Goal: Navigation & Orientation: Understand site structure

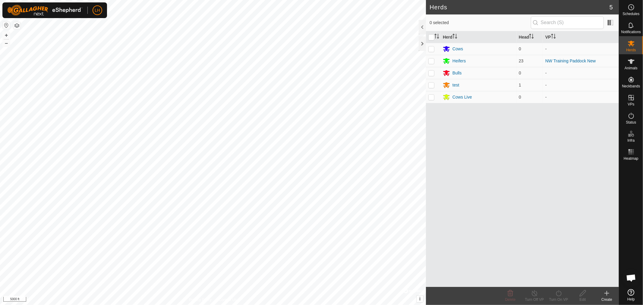
scroll to position [4543, 0]
click at [460, 61] on div "Heifers" at bounding box center [459, 61] width 13 height 6
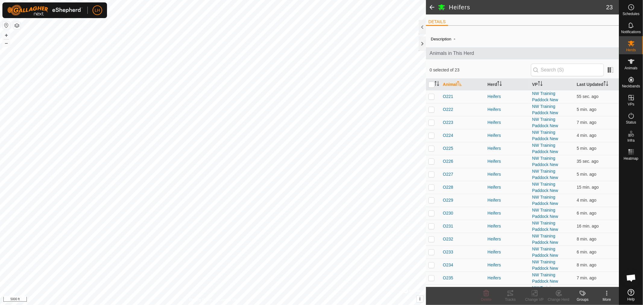
click at [423, 27] on div at bounding box center [422, 27] width 7 height 14
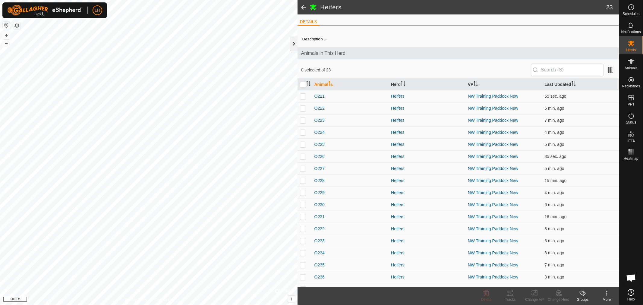
click at [296, 43] on div at bounding box center [293, 43] width 7 height 14
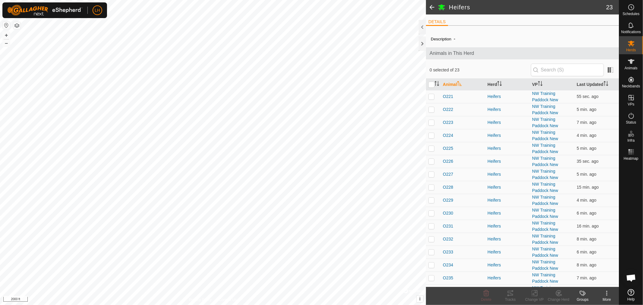
click at [168, 305] on html "LH Schedules Notifications Herds Animals Neckbands VPs Status Infra Heatmap Hel…" at bounding box center [321, 152] width 643 height 305
click at [422, 44] on div at bounding box center [422, 43] width 7 height 14
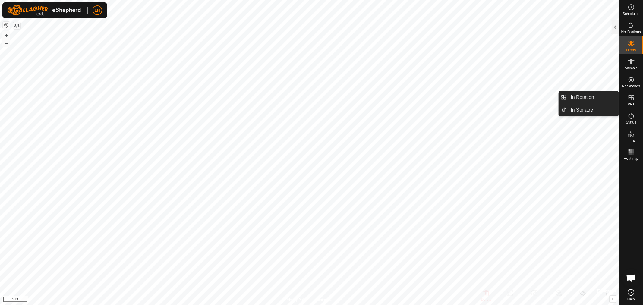
click at [631, 100] on icon at bounding box center [631, 97] width 7 height 7
click at [575, 97] on link "In Rotation" at bounding box center [593, 97] width 52 height 12
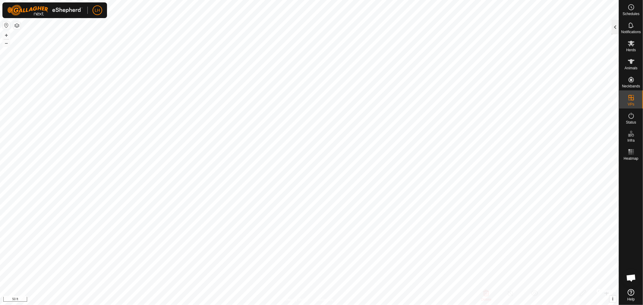
click at [615, 28] on div at bounding box center [615, 27] width 7 height 14
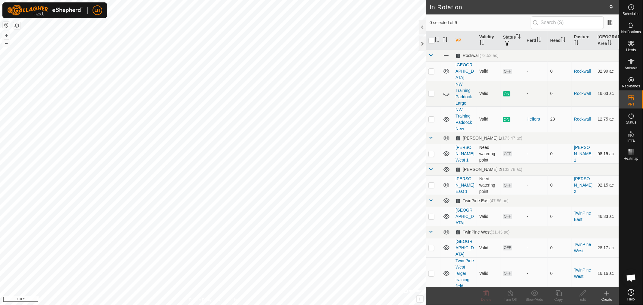
scroll to position [22, 0]
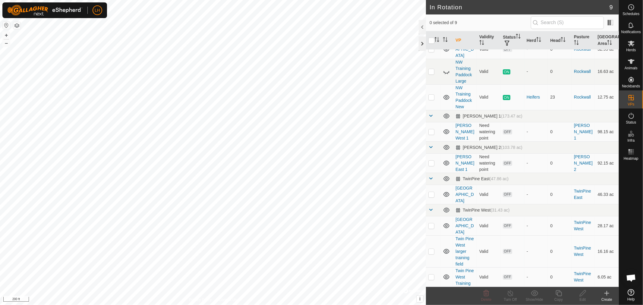
click at [420, 44] on div at bounding box center [422, 43] width 7 height 14
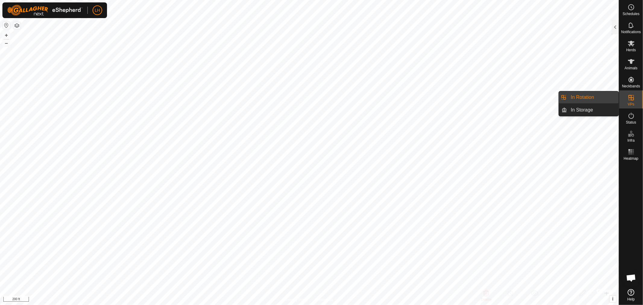
click at [602, 95] on link "In Rotation" at bounding box center [593, 97] width 52 height 12
click at [612, 32] on div at bounding box center [615, 27] width 7 height 14
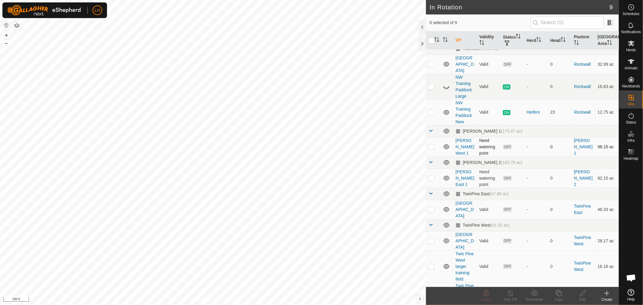
scroll to position [0, 0]
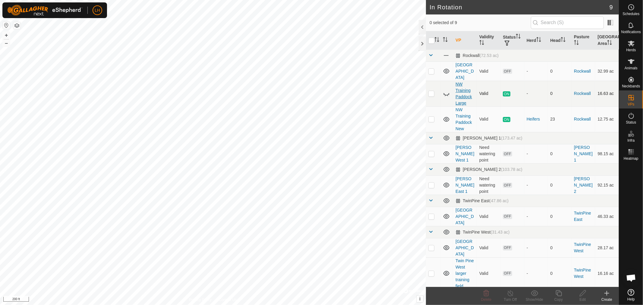
click at [465, 84] on link "NW Training Paddock Large" at bounding box center [464, 94] width 16 height 24
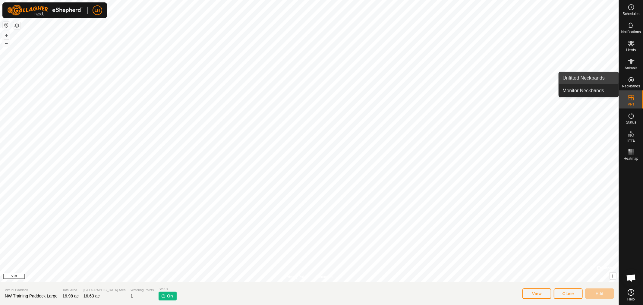
click at [589, 77] on link "Unfitted Neckbands" at bounding box center [589, 78] width 60 height 12
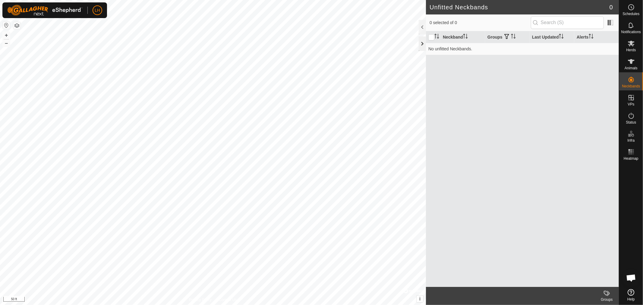
click at [422, 43] on div at bounding box center [422, 43] width 7 height 14
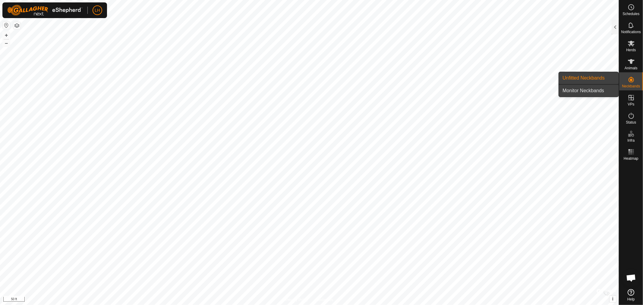
click at [589, 92] on link "Monitor Neckbands" at bounding box center [589, 91] width 60 height 12
click at [592, 91] on link "Monitor Neckbands" at bounding box center [589, 91] width 60 height 12
click at [614, 28] on div at bounding box center [615, 27] width 7 height 14
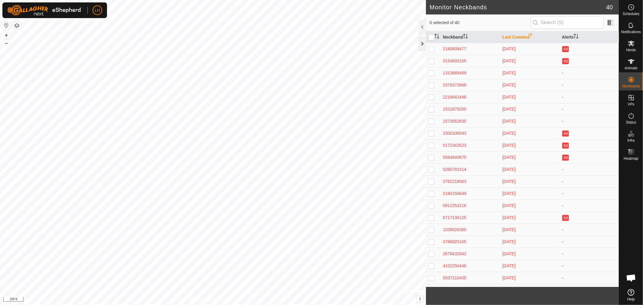
click at [422, 43] on div at bounding box center [422, 43] width 7 height 14
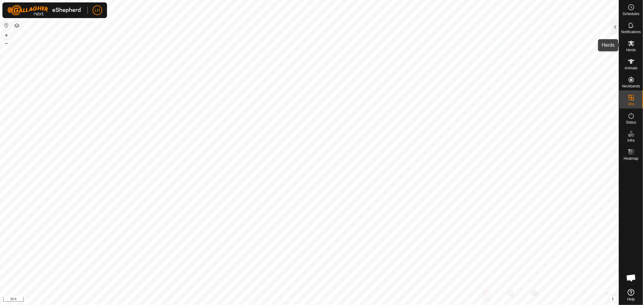
click at [631, 41] on icon at bounding box center [631, 44] width 7 height 6
click at [617, 31] on div at bounding box center [615, 27] width 7 height 14
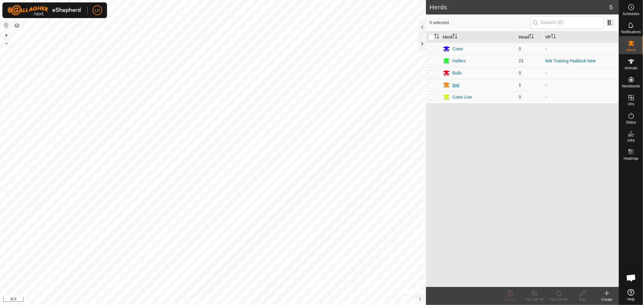
click at [453, 85] on div "test" at bounding box center [456, 85] width 7 height 6
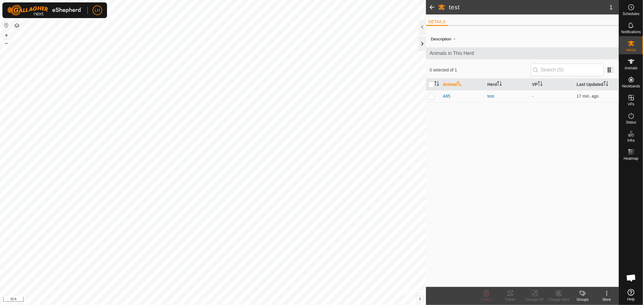
click at [421, 44] on div at bounding box center [422, 43] width 7 height 14
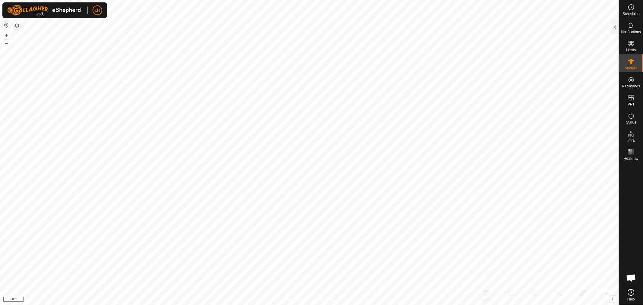
click at [614, 28] on div at bounding box center [615, 27] width 7 height 14
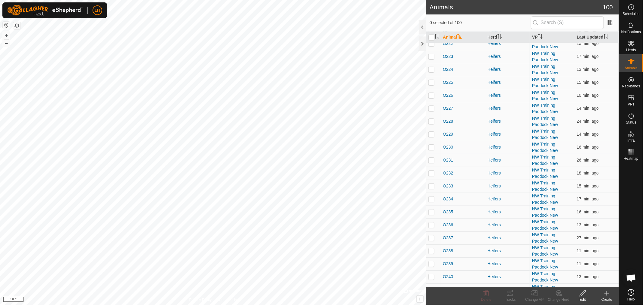
scroll to position [1195, 0]
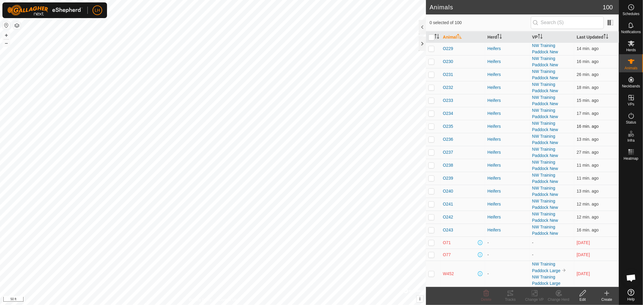
click at [431, 127] on p-checkbox at bounding box center [431, 126] width 6 height 5
click at [433, 126] on p-checkbox at bounding box center [431, 126] width 6 height 5
click at [430, 126] on p-checkbox at bounding box center [431, 126] width 6 height 5
checkbox input "false"
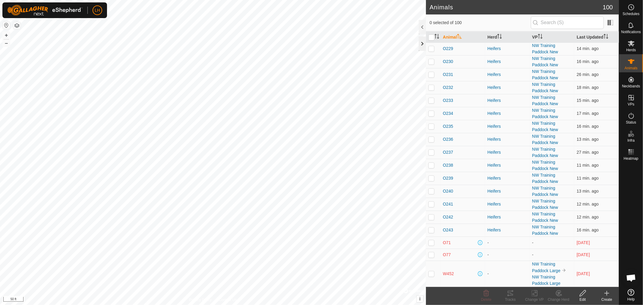
click at [420, 46] on div at bounding box center [422, 43] width 7 height 14
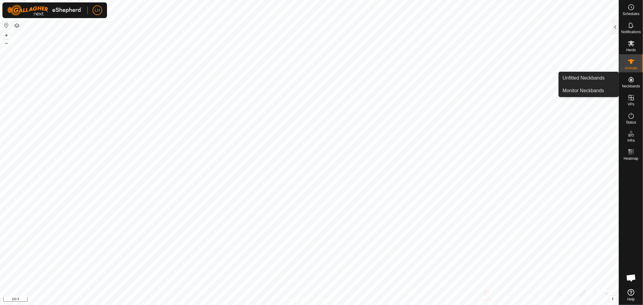
click at [631, 85] on span "Neckbands" at bounding box center [631, 86] width 18 height 4
click at [618, 29] on div at bounding box center [615, 27] width 7 height 14
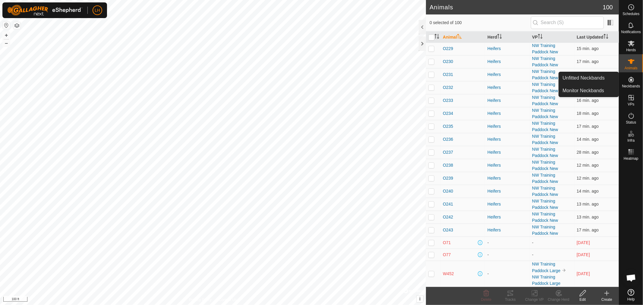
click at [631, 81] on icon at bounding box center [631, 79] width 7 height 7
click at [632, 10] on icon at bounding box center [631, 7] width 7 height 7
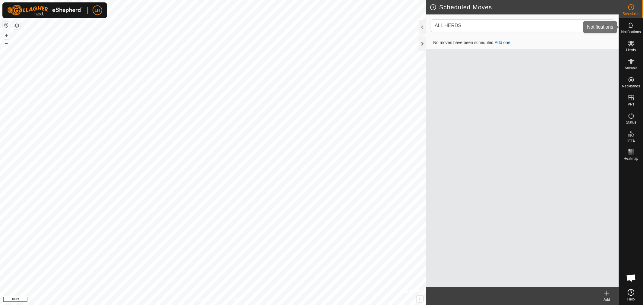
click at [631, 26] on icon at bounding box center [631, 25] width 7 height 7
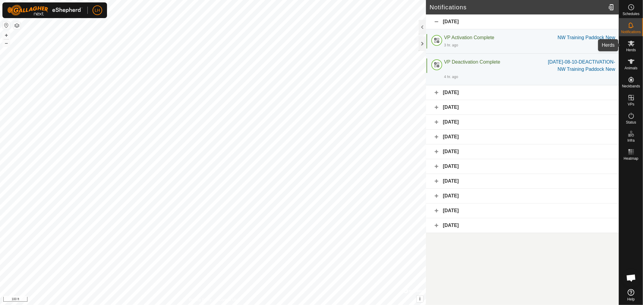
click at [632, 44] on icon at bounding box center [631, 44] width 7 height 6
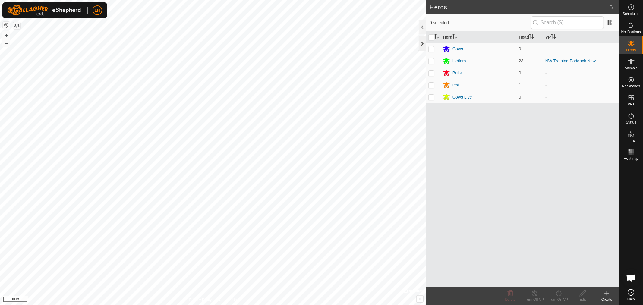
click at [423, 45] on div at bounding box center [422, 43] width 7 height 14
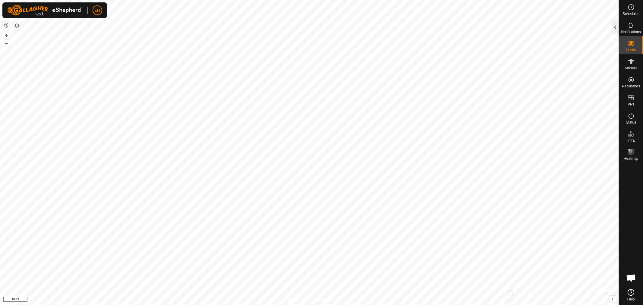
click at [614, 28] on div at bounding box center [615, 27] width 7 height 14
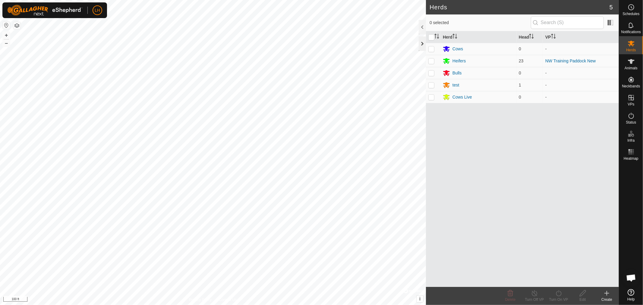
click at [422, 44] on div at bounding box center [422, 43] width 7 height 14
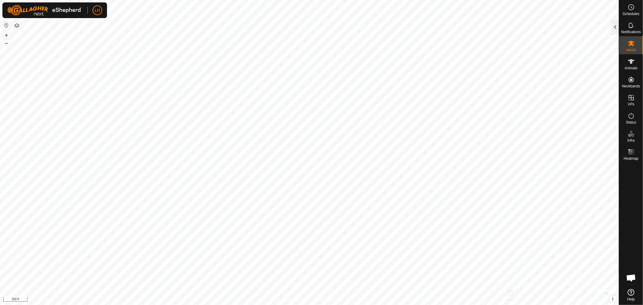
click at [615, 26] on div at bounding box center [615, 27] width 7 height 14
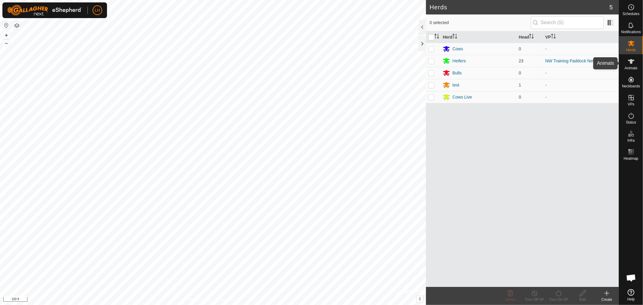
click at [632, 65] on icon at bounding box center [631, 61] width 7 height 7
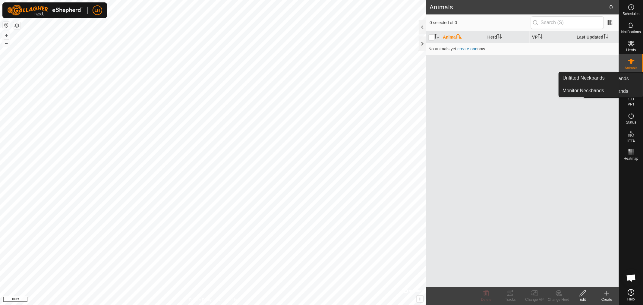
click at [633, 82] on icon at bounding box center [631, 79] width 7 height 7
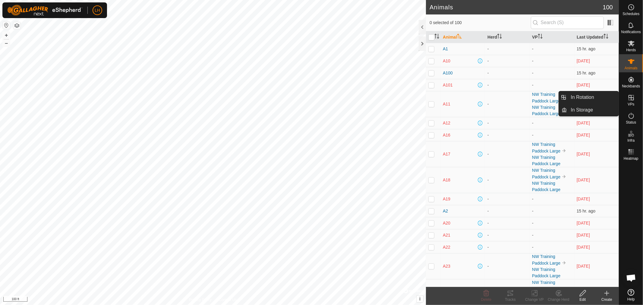
click at [631, 100] on icon at bounding box center [631, 97] width 5 height 5
click at [596, 98] on link "In Rotation" at bounding box center [593, 97] width 52 height 12
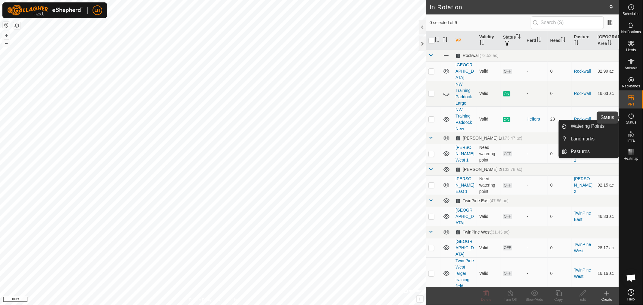
click at [635, 118] on es-activation-svg-icon at bounding box center [631, 116] width 11 height 10
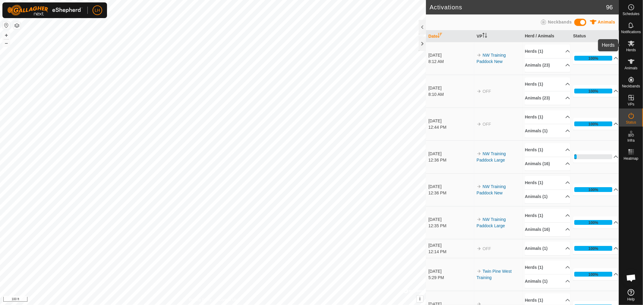
click at [634, 47] on es-mob-svg-icon at bounding box center [631, 44] width 11 height 10
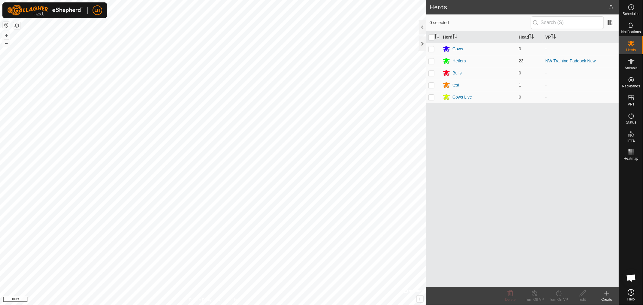
click at [432, 60] on p-checkbox at bounding box center [431, 60] width 6 height 5
click at [432, 62] on p-checkbox at bounding box center [431, 60] width 6 height 5
checkbox input "false"
click at [633, 64] on icon at bounding box center [631, 61] width 7 height 7
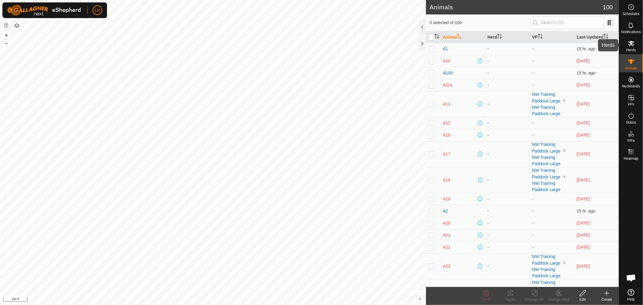
click at [627, 45] on es-mob-svg-icon at bounding box center [631, 44] width 11 height 10
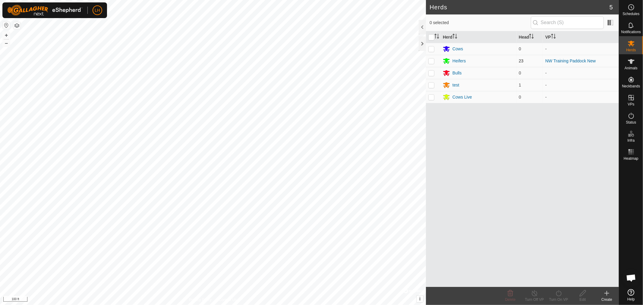
click at [430, 62] on p-checkbox at bounding box center [431, 60] width 6 height 5
checkbox input "true"
click at [463, 60] on div "Heifers" at bounding box center [459, 61] width 13 height 6
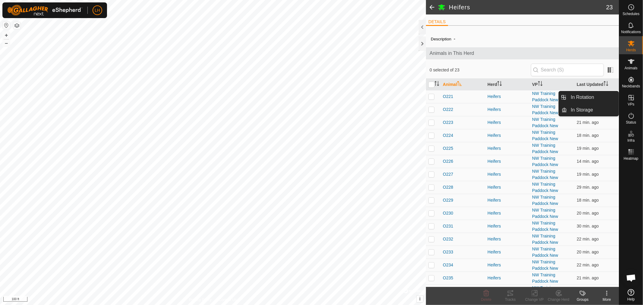
click at [630, 100] on icon at bounding box center [631, 97] width 5 height 5
click at [632, 98] on icon at bounding box center [631, 97] width 7 height 7
click at [587, 99] on link "In Rotation" at bounding box center [593, 97] width 52 height 12
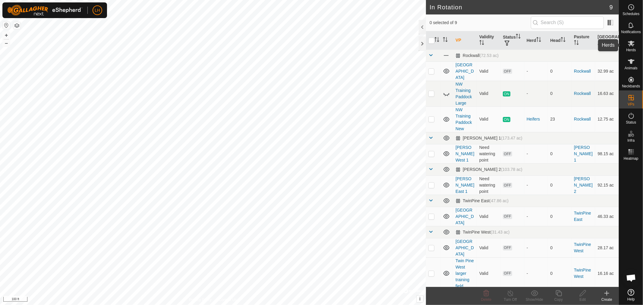
click at [631, 46] on icon at bounding box center [631, 43] width 7 height 7
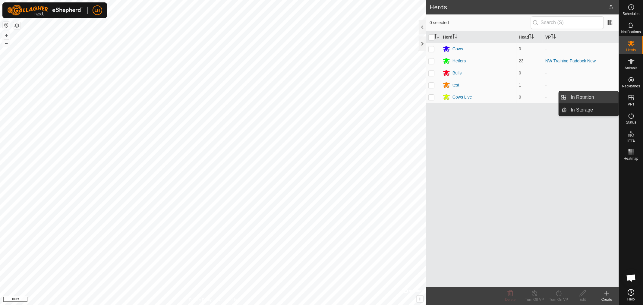
click at [580, 97] on link "In Rotation" at bounding box center [593, 97] width 52 height 12
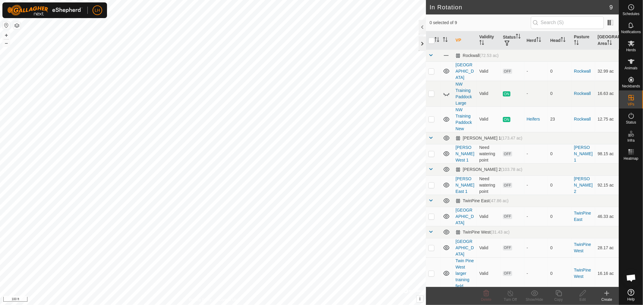
click at [422, 44] on div at bounding box center [422, 43] width 7 height 14
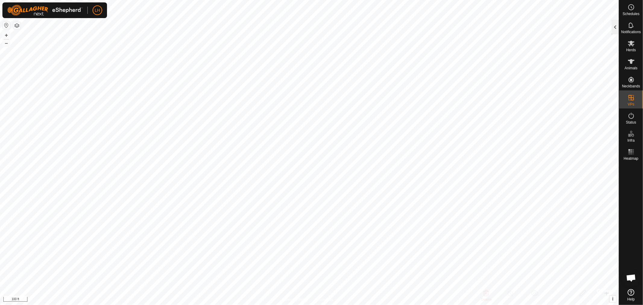
click at [617, 26] on div at bounding box center [615, 27] width 7 height 14
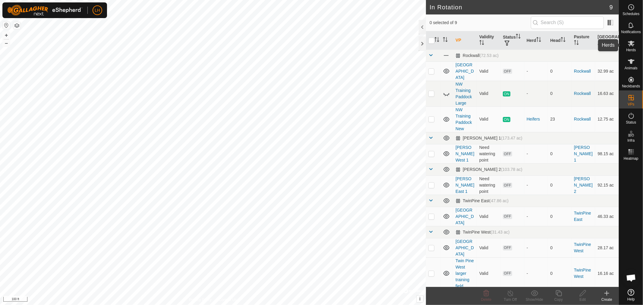
click at [631, 43] on icon at bounding box center [631, 44] width 7 height 6
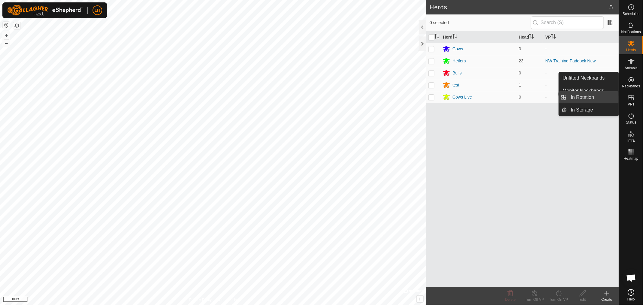
click at [590, 99] on link "In Rotation" at bounding box center [593, 97] width 52 height 12
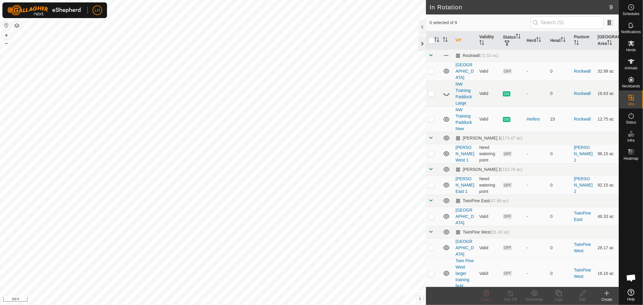
click at [421, 43] on div at bounding box center [422, 43] width 7 height 14
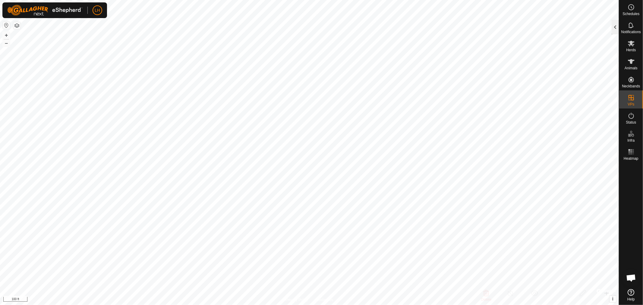
click at [616, 30] on div at bounding box center [615, 27] width 7 height 14
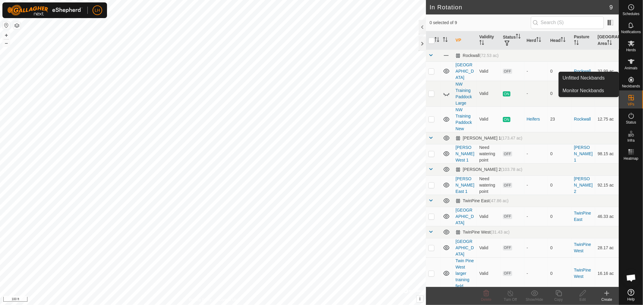
click at [633, 79] on icon at bounding box center [631, 79] width 7 height 7
click at [597, 79] on link "Unfitted Neckbands" at bounding box center [589, 78] width 60 height 12
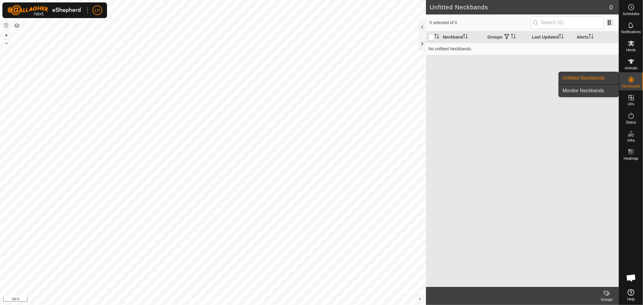
click at [599, 89] on link "Monitor Neckbands" at bounding box center [589, 91] width 60 height 12
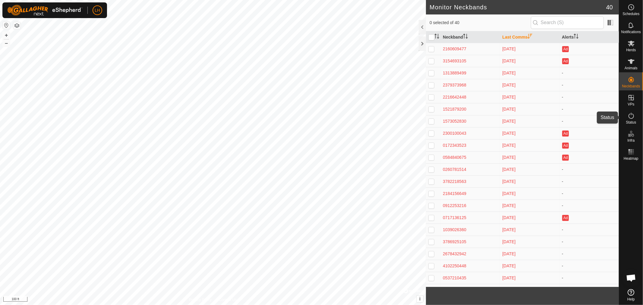
click at [633, 117] on icon at bounding box center [631, 115] width 7 height 7
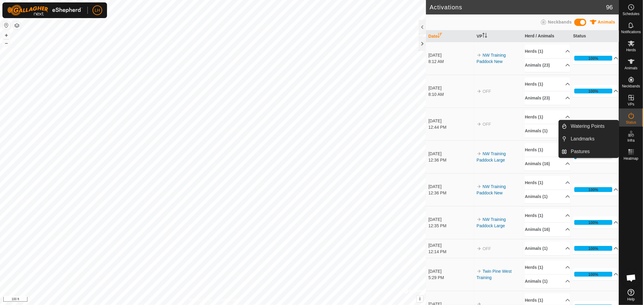
click at [630, 135] on icon at bounding box center [631, 133] width 7 height 7
click at [593, 124] on link "Watering Points" at bounding box center [593, 126] width 52 height 12
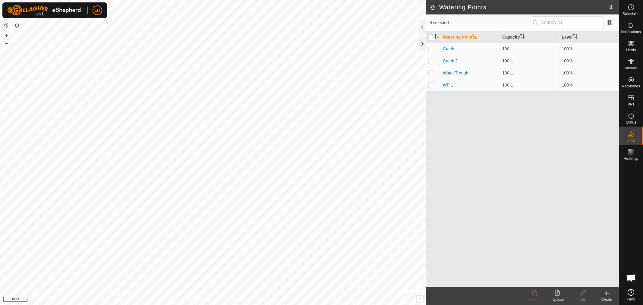
click at [423, 46] on div at bounding box center [422, 43] width 7 height 14
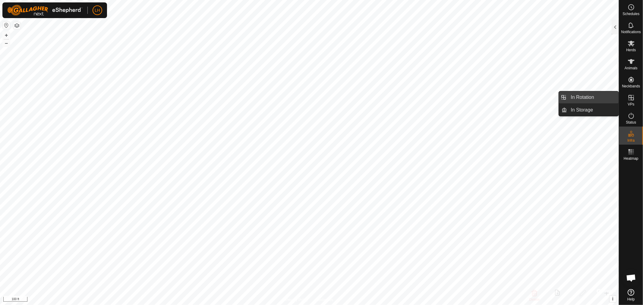
drag, startPoint x: 602, startPoint y: 102, endPoint x: 582, endPoint y: 98, distance: 20.5
click at [582, 98] on link "In Rotation" at bounding box center [593, 97] width 52 height 12
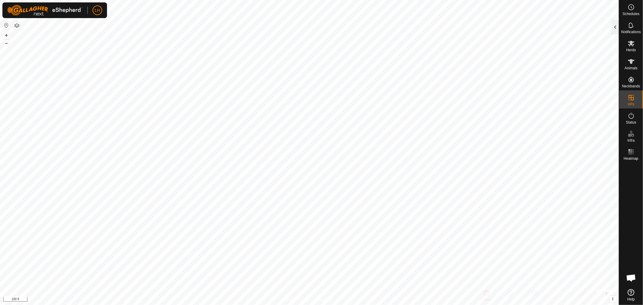
click at [615, 26] on div at bounding box center [615, 27] width 7 height 14
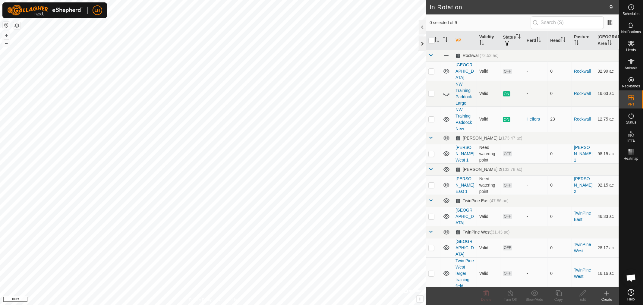
click at [421, 44] on div at bounding box center [422, 43] width 7 height 14
